Goal: Task Accomplishment & Management: Manage account settings

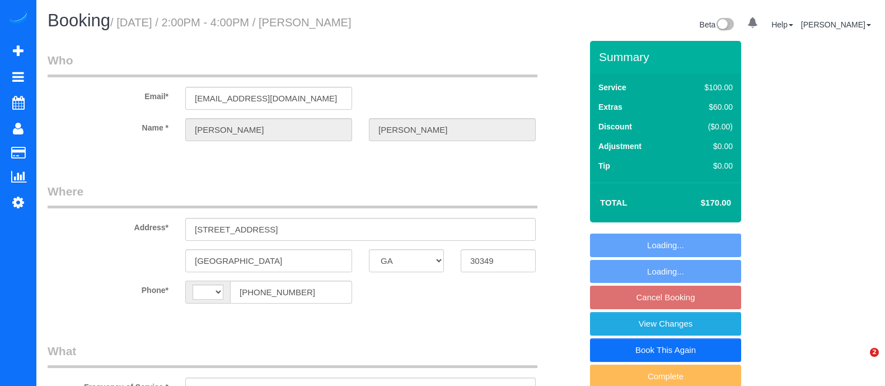
select select "GA"
select select "number:3"
select select "number:6"
select select "object:648"
select select "string:US"
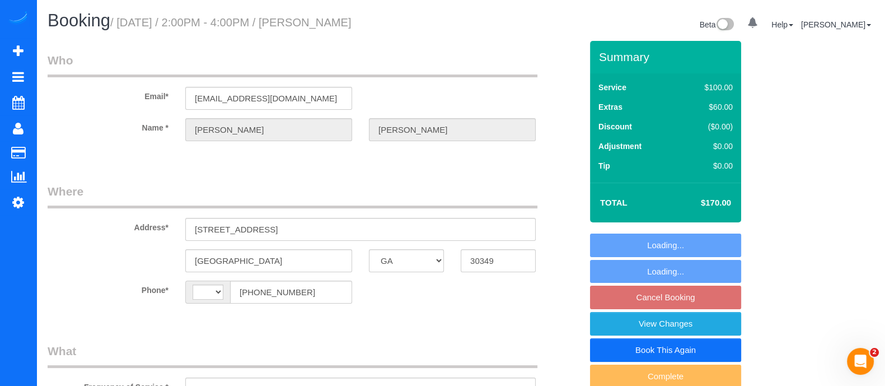
select select "spot4"
select select "string:fspay-e2a44446-a80c-47e4-99fa-7c5051a3e311"
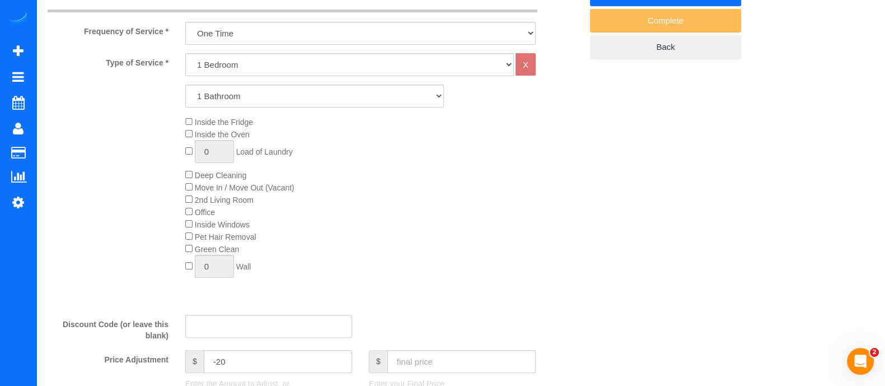
scroll to position [343, 0]
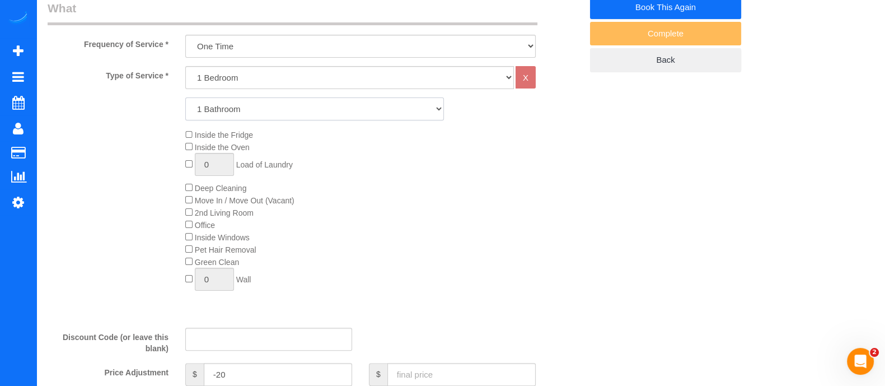
click at [417, 110] on select "1 Bathroom 2 Bathrooms 3 Bathrooms 4 Bathrooms 5 Bathrooms 6 Bathrooms" at bounding box center [314, 108] width 259 height 23
select select "3"
click at [185, 97] on select "1 Bathroom 2 Bathrooms 3 Bathrooms 4 Bathrooms 5 Bathrooms 6 Bathrooms" at bounding box center [314, 108] width 259 height 23
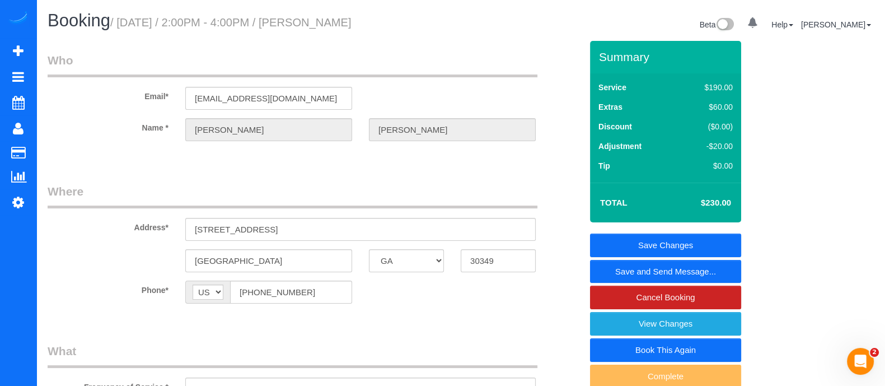
scroll to position [1232, 0]
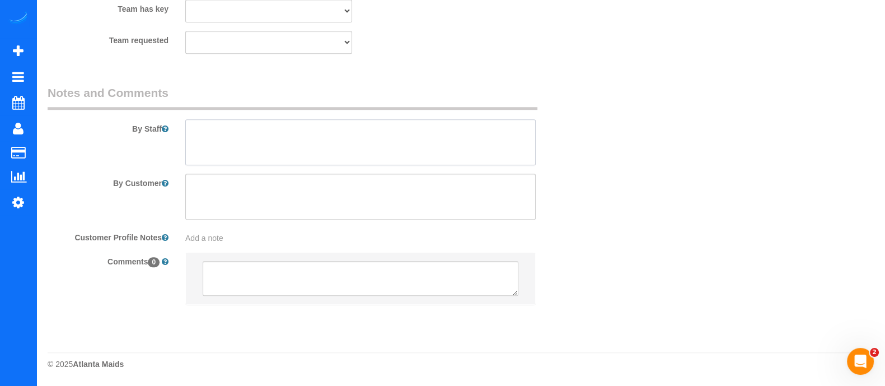
click at [389, 149] on textarea at bounding box center [360, 142] width 351 height 46
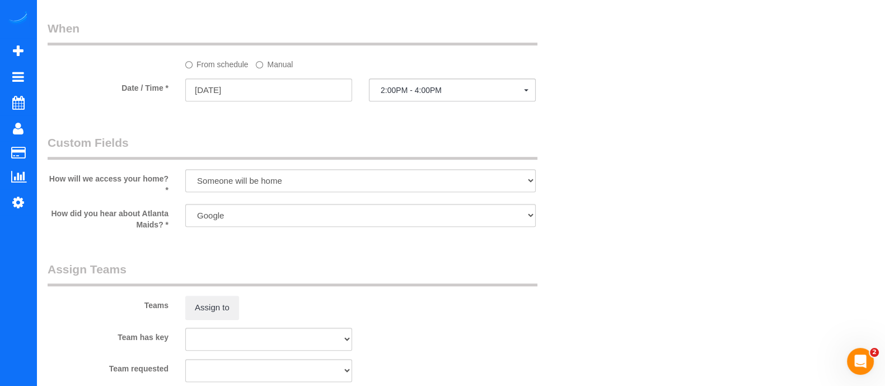
scroll to position [844, 0]
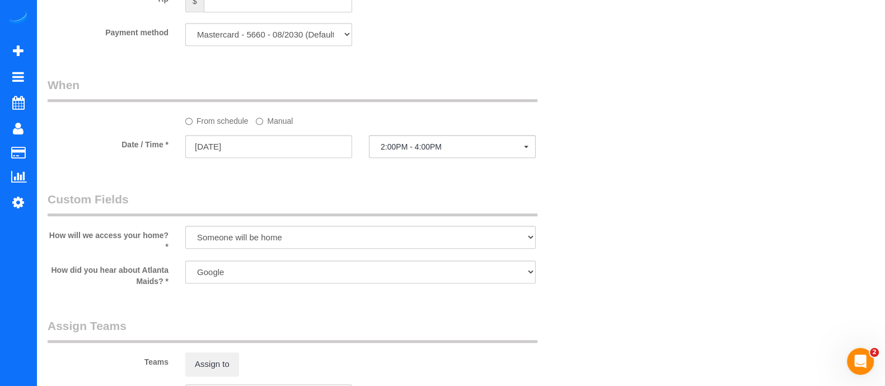
type textarea "This is just for 2.5 baths, Kitchen and some dishes."
click at [288, 121] on label "Manual" at bounding box center [274, 118] width 37 height 15
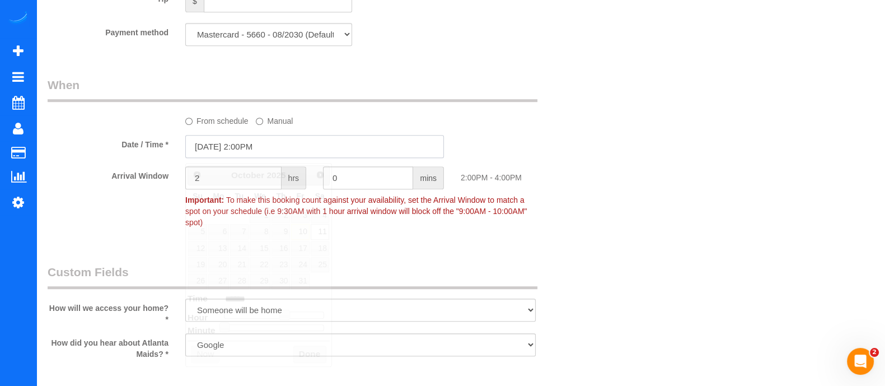
click at [264, 150] on input "10/11/2025 2:00PM" at bounding box center [314, 146] width 259 height 23
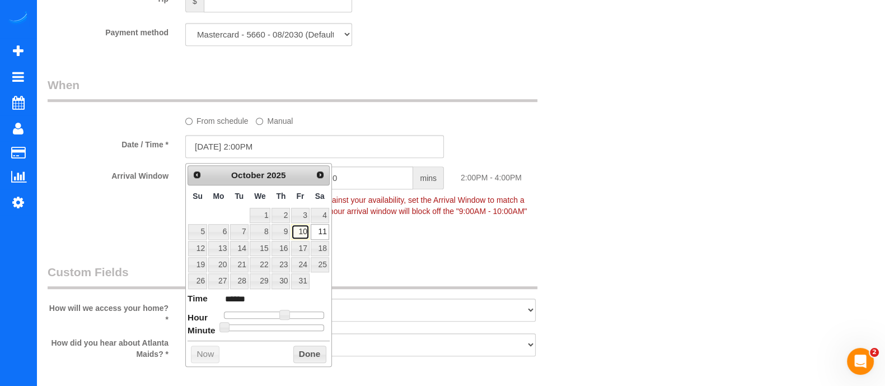
click at [307, 236] on link "10" at bounding box center [300, 231] width 18 height 15
click at [305, 233] on link "10" at bounding box center [300, 231] width 18 height 15
type input "10/10/2025 3:00PM"
type input "******"
type input "10/10/2025 4:00PM"
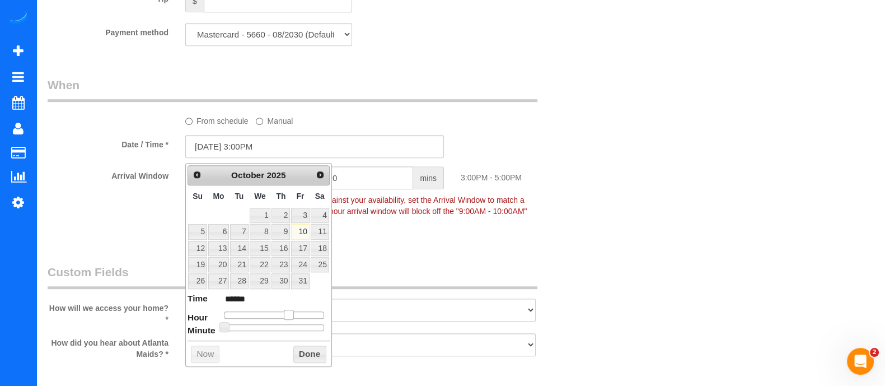
type input "******"
type input "10/10/2025 5:00PM"
type input "******"
drag, startPoint x: 282, startPoint y: 312, endPoint x: 295, endPoint y: 315, distance: 13.3
click at [295, 315] on span at bounding box center [297, 315] width 10 height 10
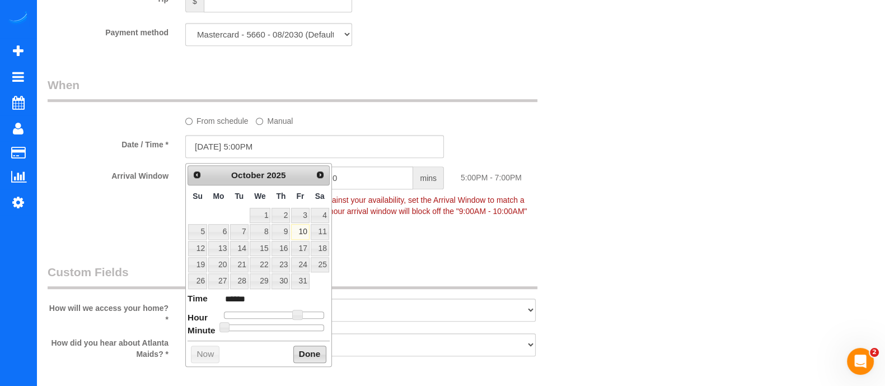
click at [299, 357] on button "Done" at bounding box center [309, 355] width 33 height 18
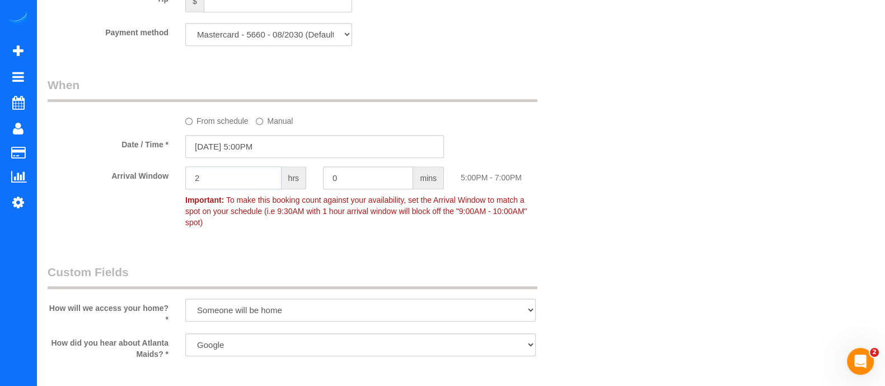
click at [228, 185] on input "2" at bounding box center [233, 177] width 96 height 23
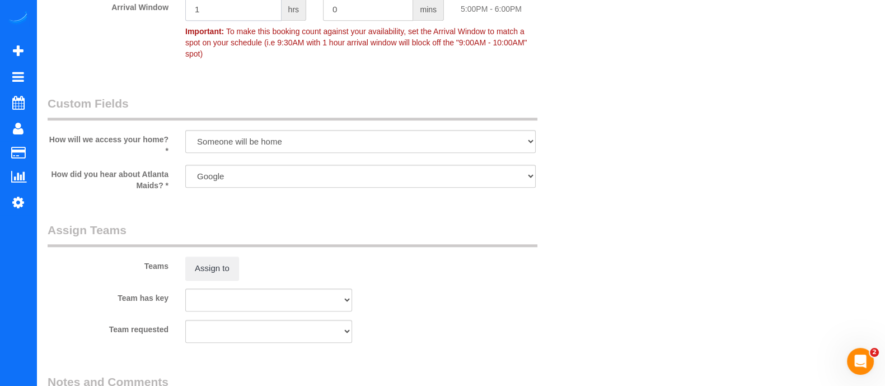
scroll to position [1038, 0]
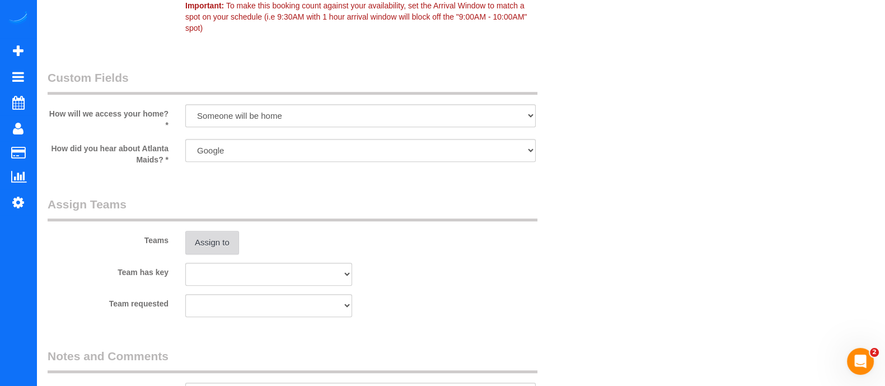
type input "1"
click at [212, 236] on button "Assign to" at bounding box center [212, 243] width 54 height 24
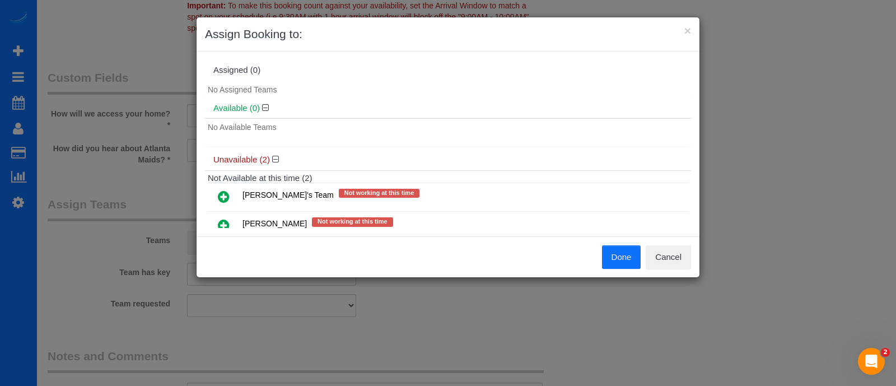
click at [223, 199] on icon at bounding box center [224, 196] width 12 height 13
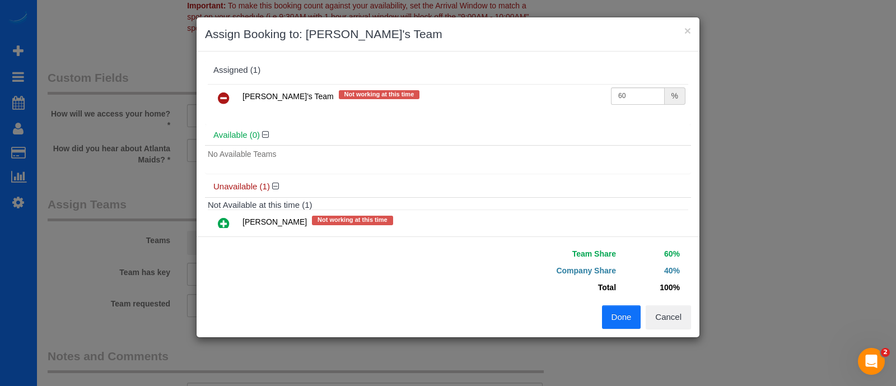
click at [622, 321] on button "Done" at bounding box center [621, 317] width 39 height 24
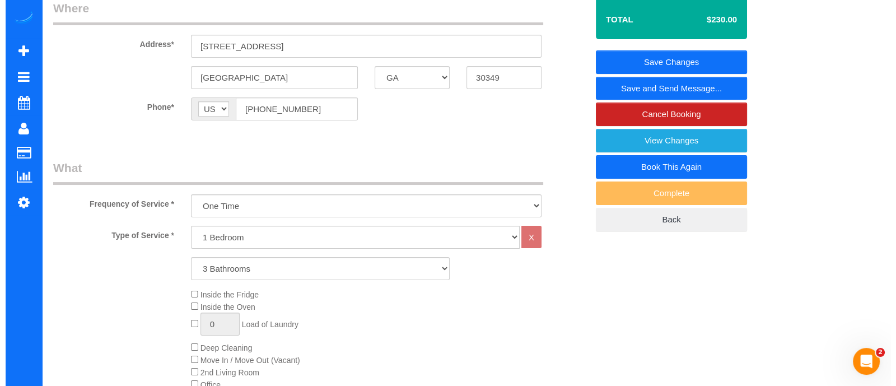
scroll to position [0, 0]
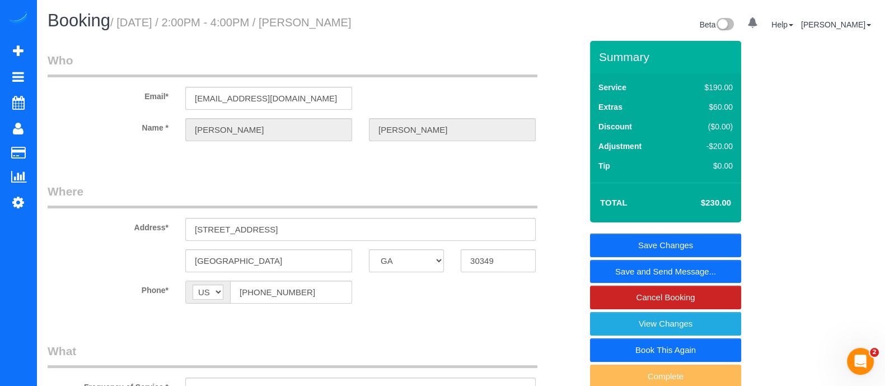
click at [630, 267] on link "Save and Send Message..." at bounding box center [665, 272] width 151 height 24
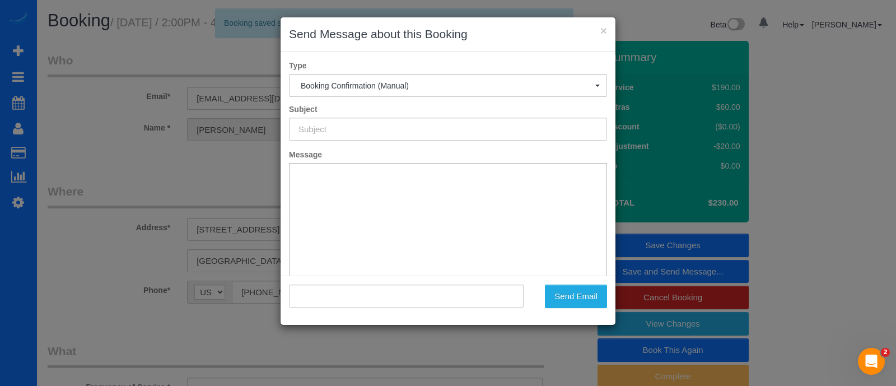
type input "Booking Confirmed!"
type input ""JOHNSON DERRICK" <mike48401990@gmail.com>"
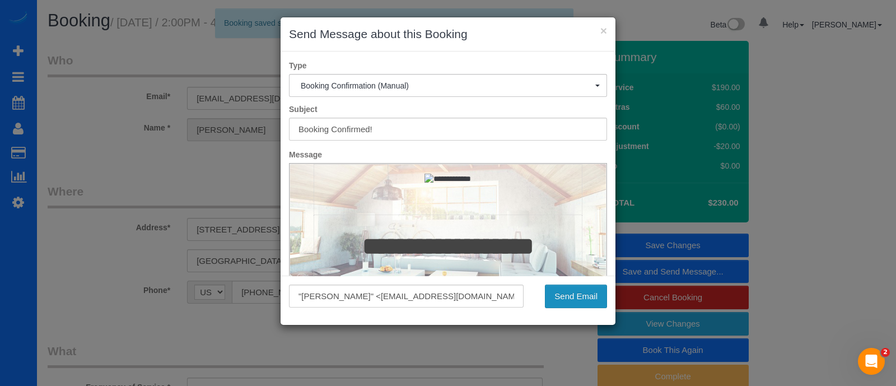
click at [563, 299] on button "Send Email" at bounding box center [576, 297] width 62 height 24
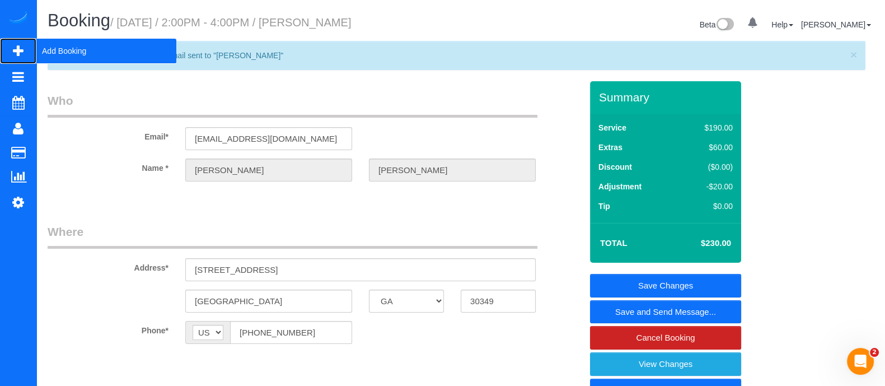
click at [70, 46] on span "Add Booking" at bounding box center [106, 51] width 140 height 26
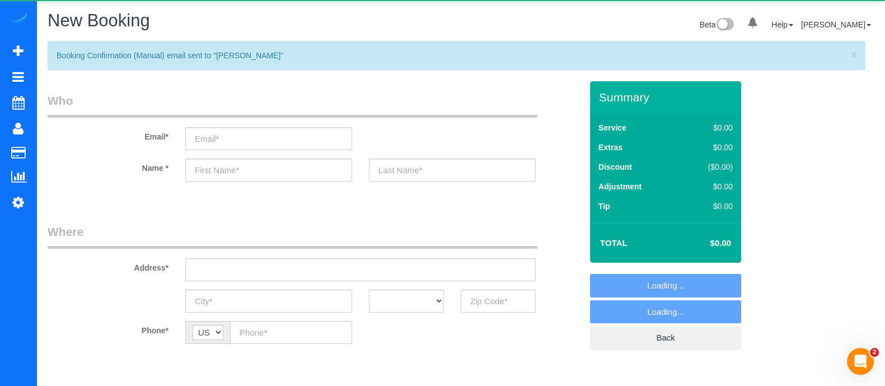
select select "object:1398"
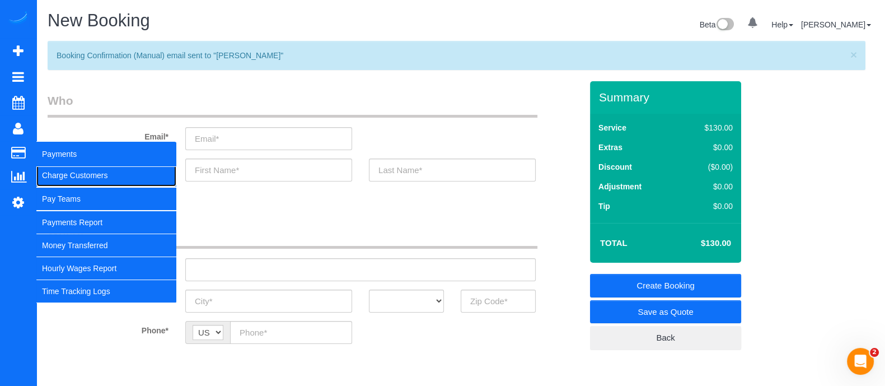
click at [64, 168] on link "Charge Customers" at bounding box center [106, 175] width 140 height 22
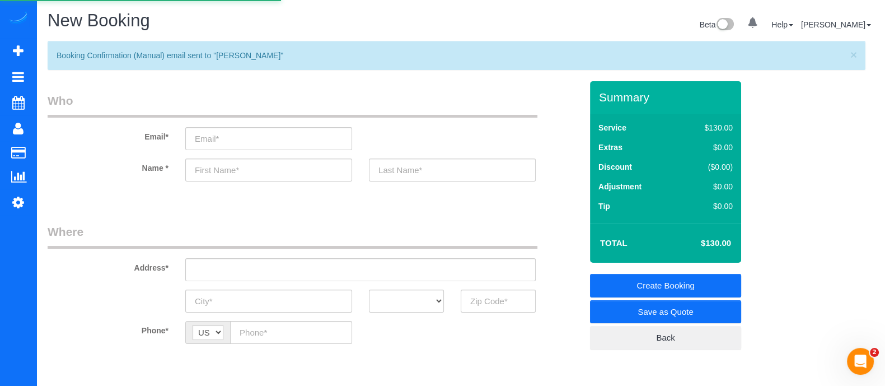
select select
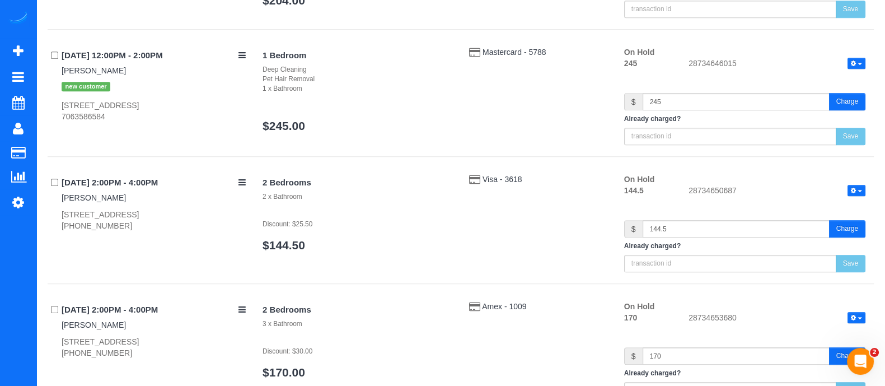
scroll to position [1199, 0]
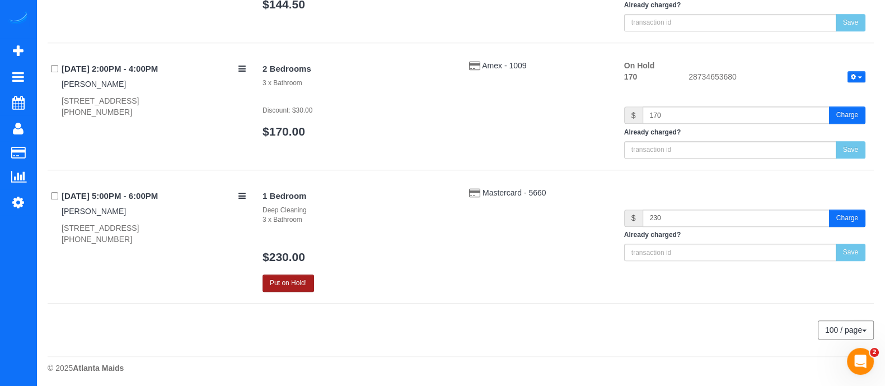
click at [299, 282] on button "Put on Hold!" at bounding box center [289, 282] width 52 height 17
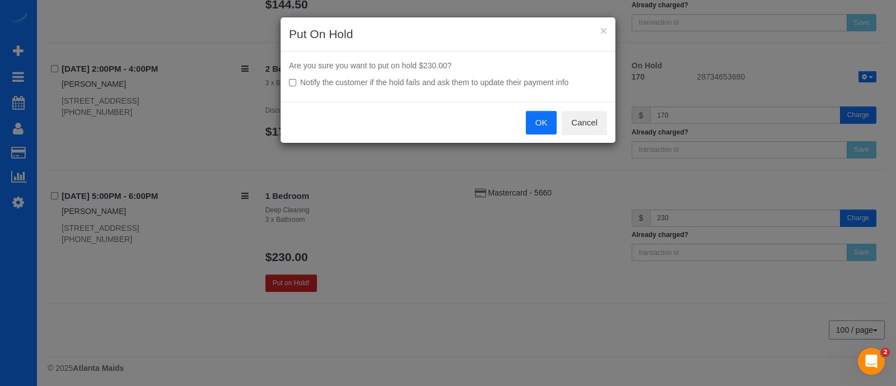
click at [541, 135] on div "OK Cancel" at bounding box center [448, 122] width 335 height 41
click at [543, 123] on button "OK" at bounding box center [541, 123] width 31 height 24
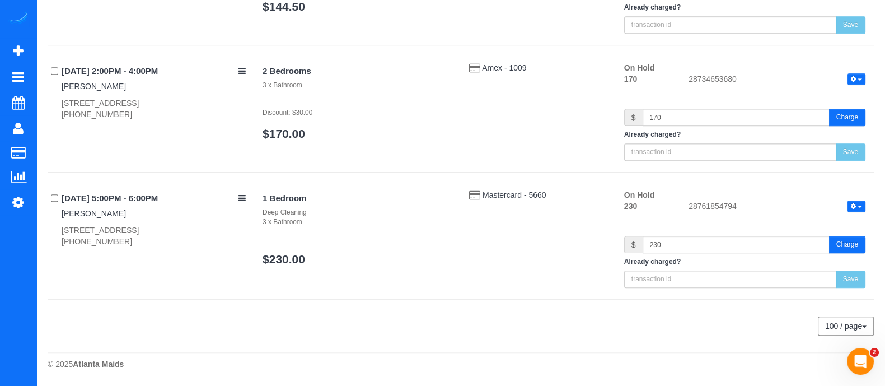
scroll to position [1193, 0]
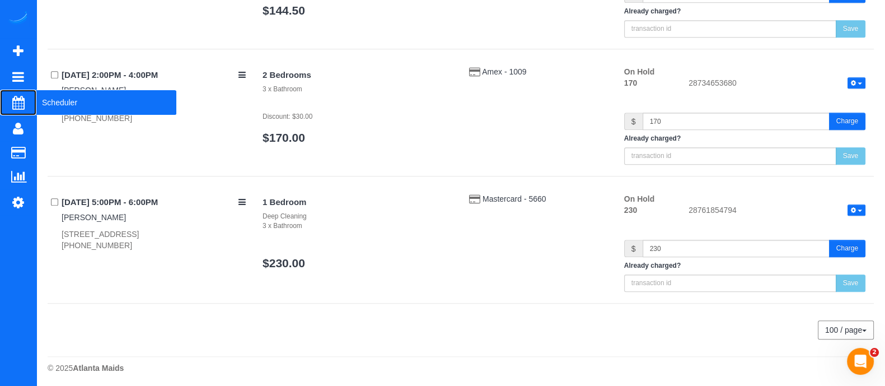
click at [78, 108] on span "Scheduler" at bounding box center [106, 103] width 140 height 26
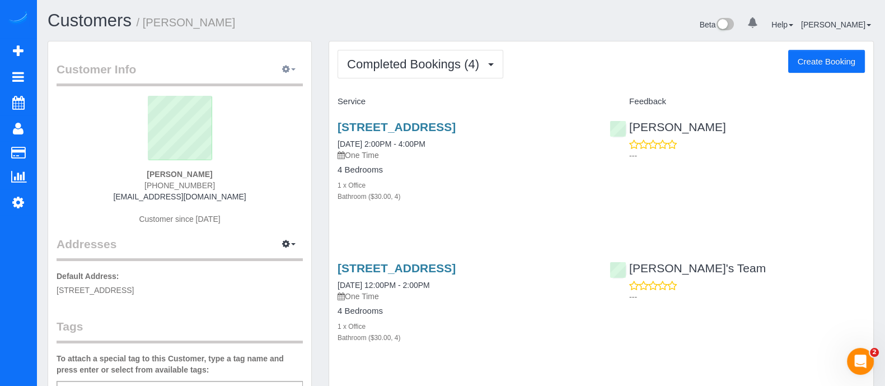
click at [293, 71] on button "button" at bounding box center [289, 69] width 28 height 17
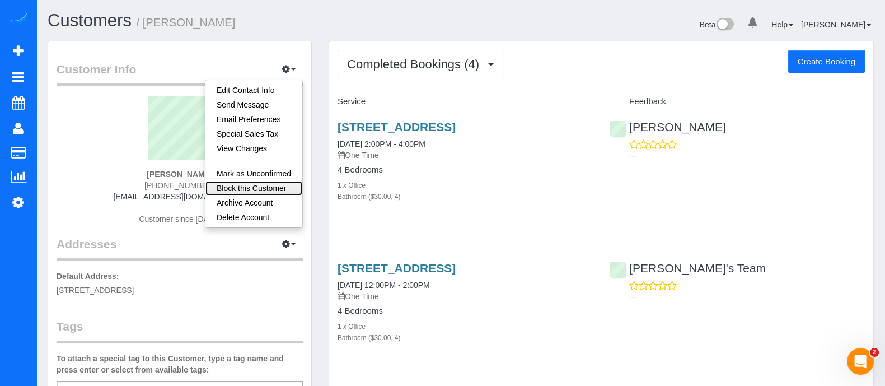
click at [251, 194] on link "Block this Customer" at bounding box center [254, 188] width 97 height 15
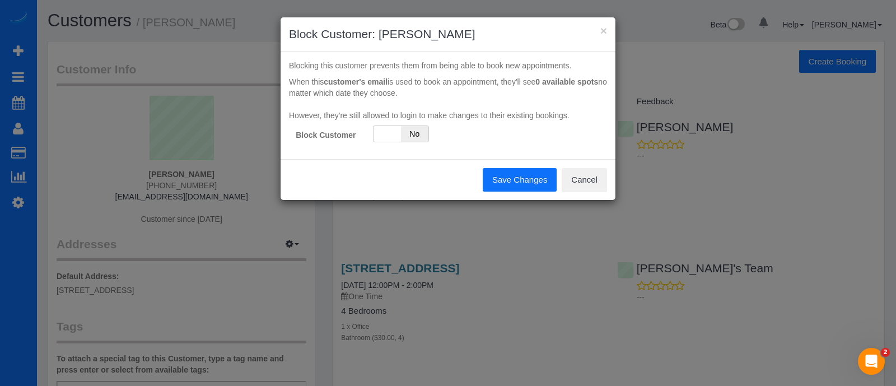
click at [513, 179] on button "Save Changes" at bounding box center [520, 180] width 74 height 24
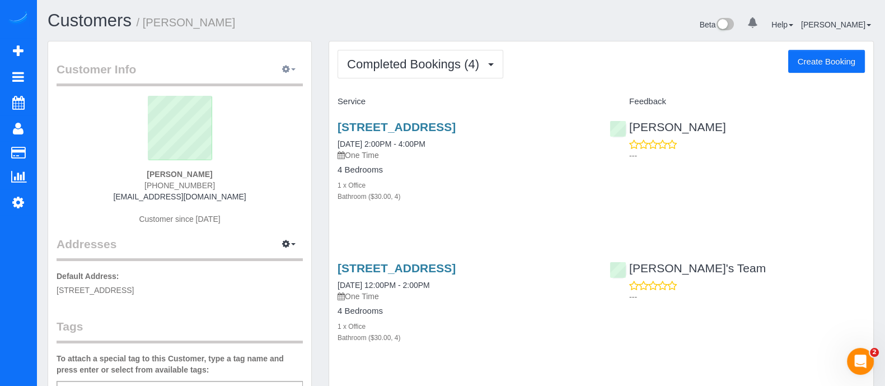
click at [288, 72] on icon "button" at bounding box center [286, 69] width 8 height 7
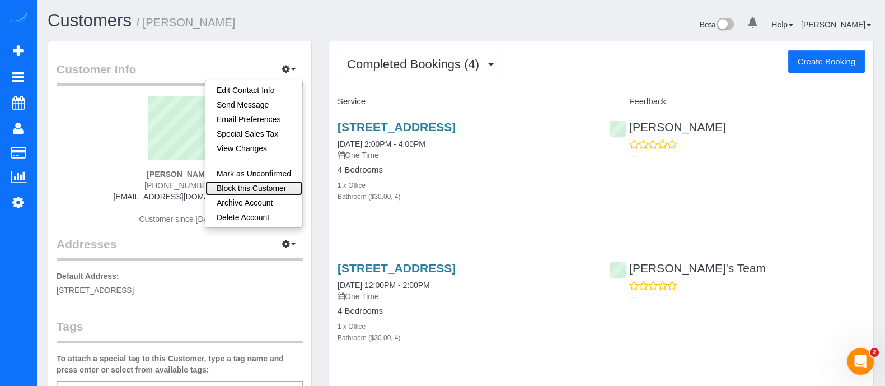
click at [278, 181] on link "Block this Customer" at bounding box center [254, 188] width 97 height 15
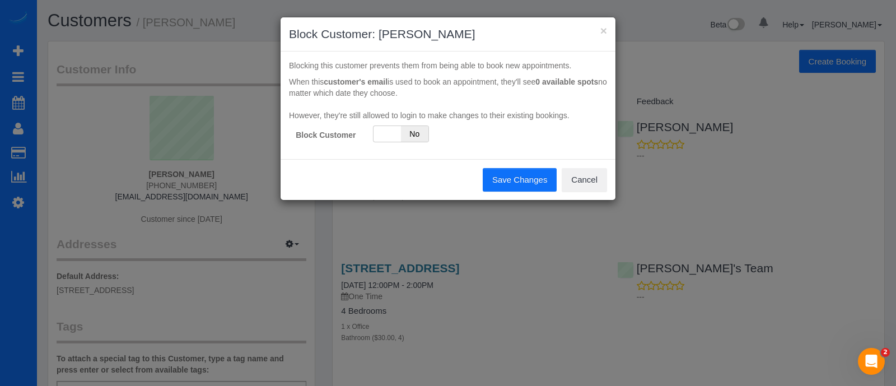
click at [531, 179] on button "Save Changes" at bounding box center [520, 180] width 74 height 24
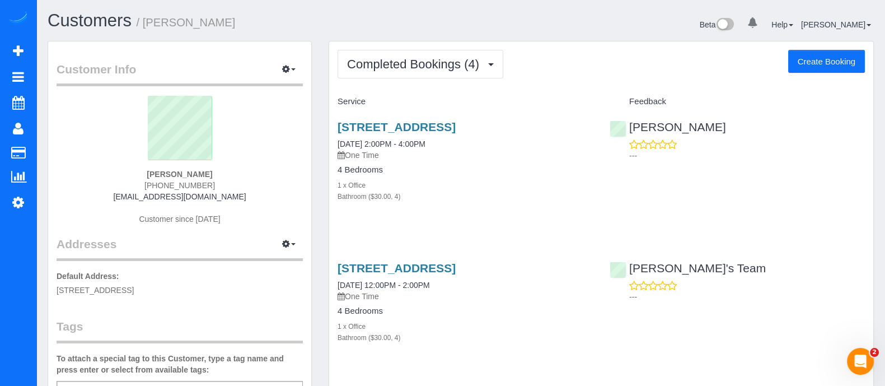
click at [531, 175] on h4 "4 Bedrooms" at bounding box center [465, 170] width 255 height 10
click at [297, 67] on button "button" at bounding box center [289, 69] width 28 height 17
click at [293, 70] on span "button" at bounding box center [293, 69] width 4 height 2
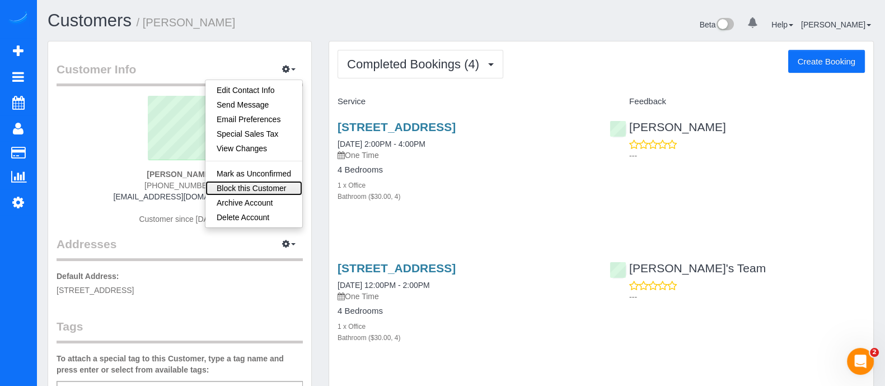
click at [260, 187] on link "Block this Customer" at bounding box center [254, 188] width 97 height 15
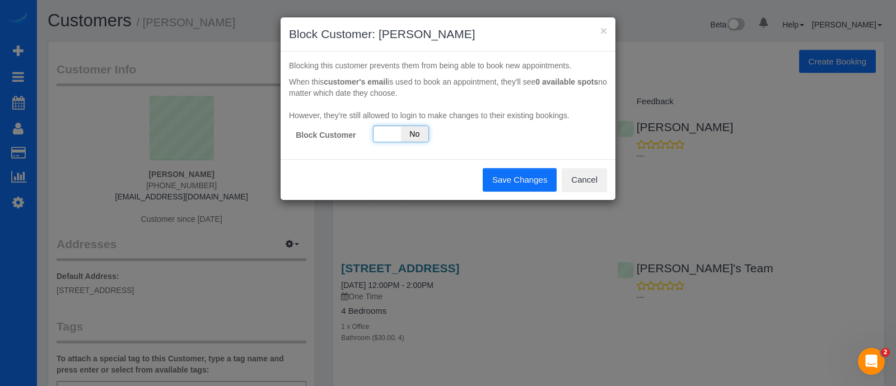
click at [412, 138] on span "No" at bounding box center [414, 134] width 27 height 16
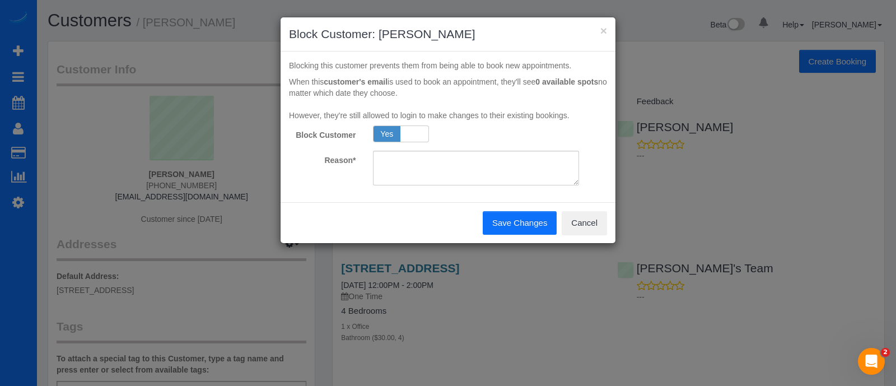
click at [505, 220] on button "Save Changes" at bounding box center [520, 223] width 74 height 24
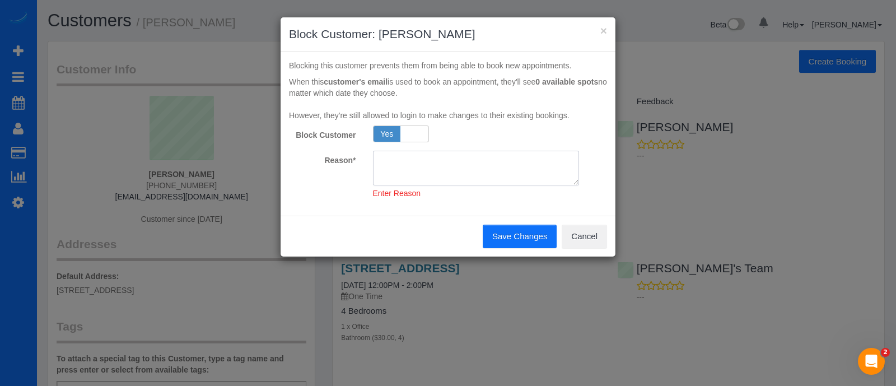
click at [472, 169] on textarea at bounding box center [476, 168] width 207 height 35
type textarea "a"
click at [503, 232] on button "Save Changes" at bounding box center [520, 237] width 74 height 24
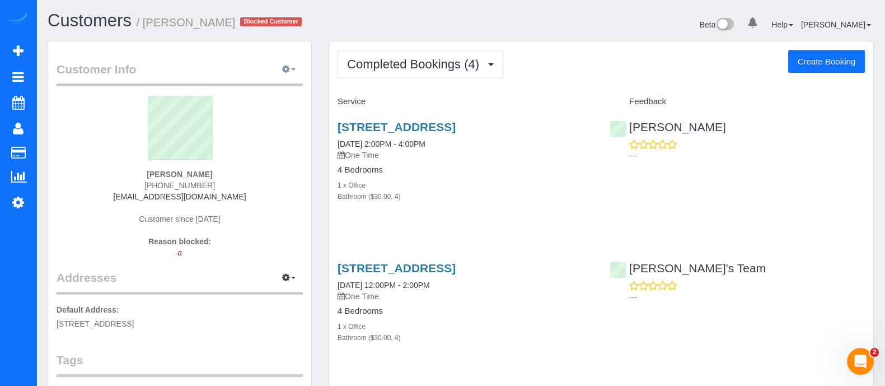
click at [293, 68] on span "button" at bounding box center [293, 69] width 4 height 2
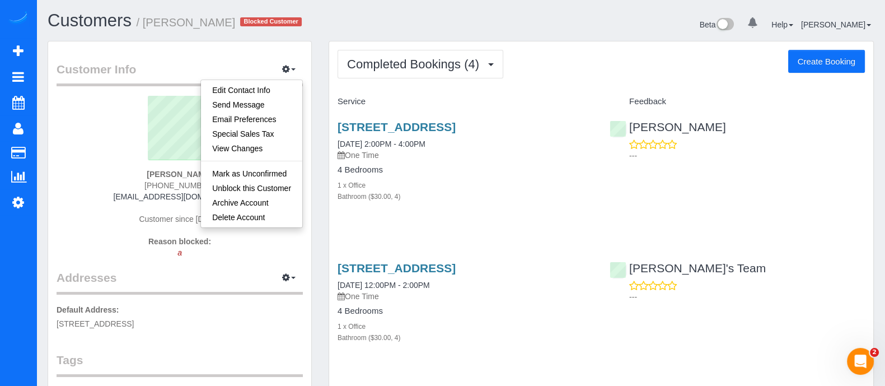
click at [320, 30] on div "Customers / Vivian Nguyen Blocked Customer" at bounding box center [250, 23] width 422 height 24
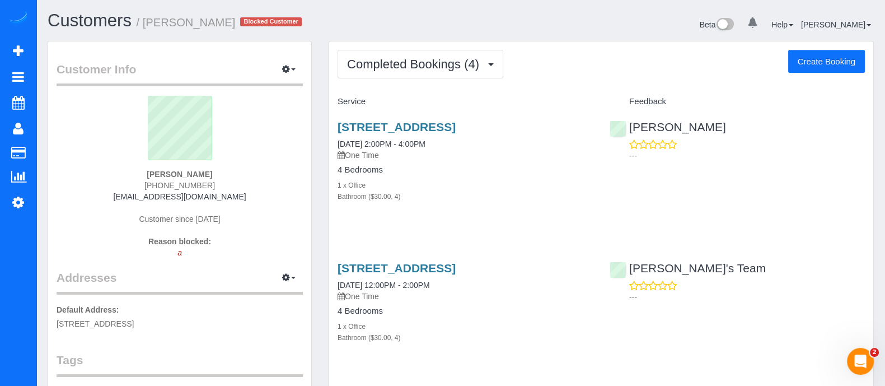
drag, startPoint x: 227, startPoint y: 196, endPoint x: 137, endPoint y: 198, distance: 89.6
click at [137, 198] on div "[PERSON_NAME] [PHONE_NUMBER] [EMAIL_ADDRESS][DOMAIN_NAME] Customer since [DATE]…" at bounding box center [180, 183] width 246 height 174
copy link "[EMAIL_ADDRESS][DOMAIN_NAME]"
